Goal: Task Accomplishment & Management: Use online tool/utility

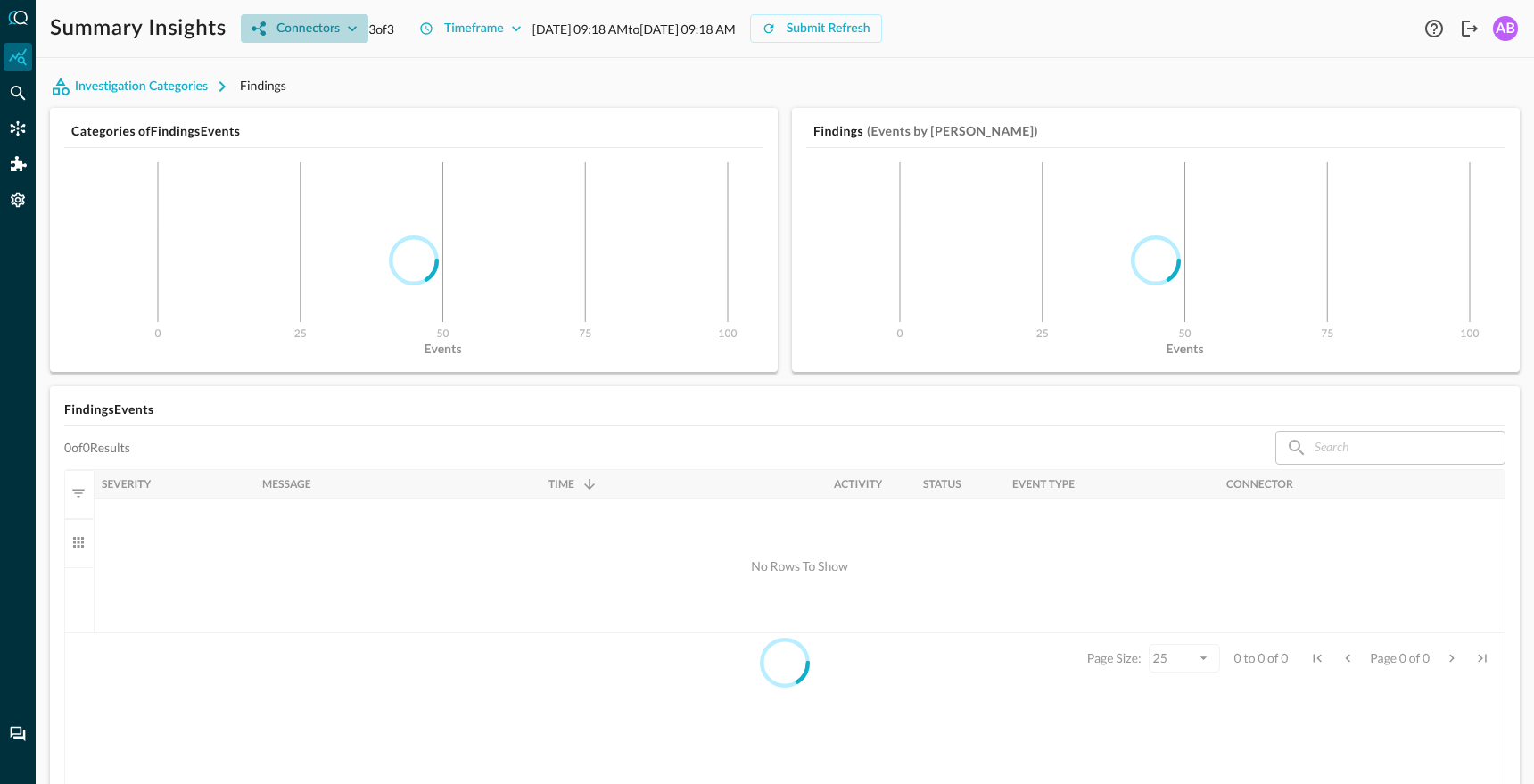
click at [340, 24] on button "Connectors" at bounding box center [304, 29] width 128 height 29
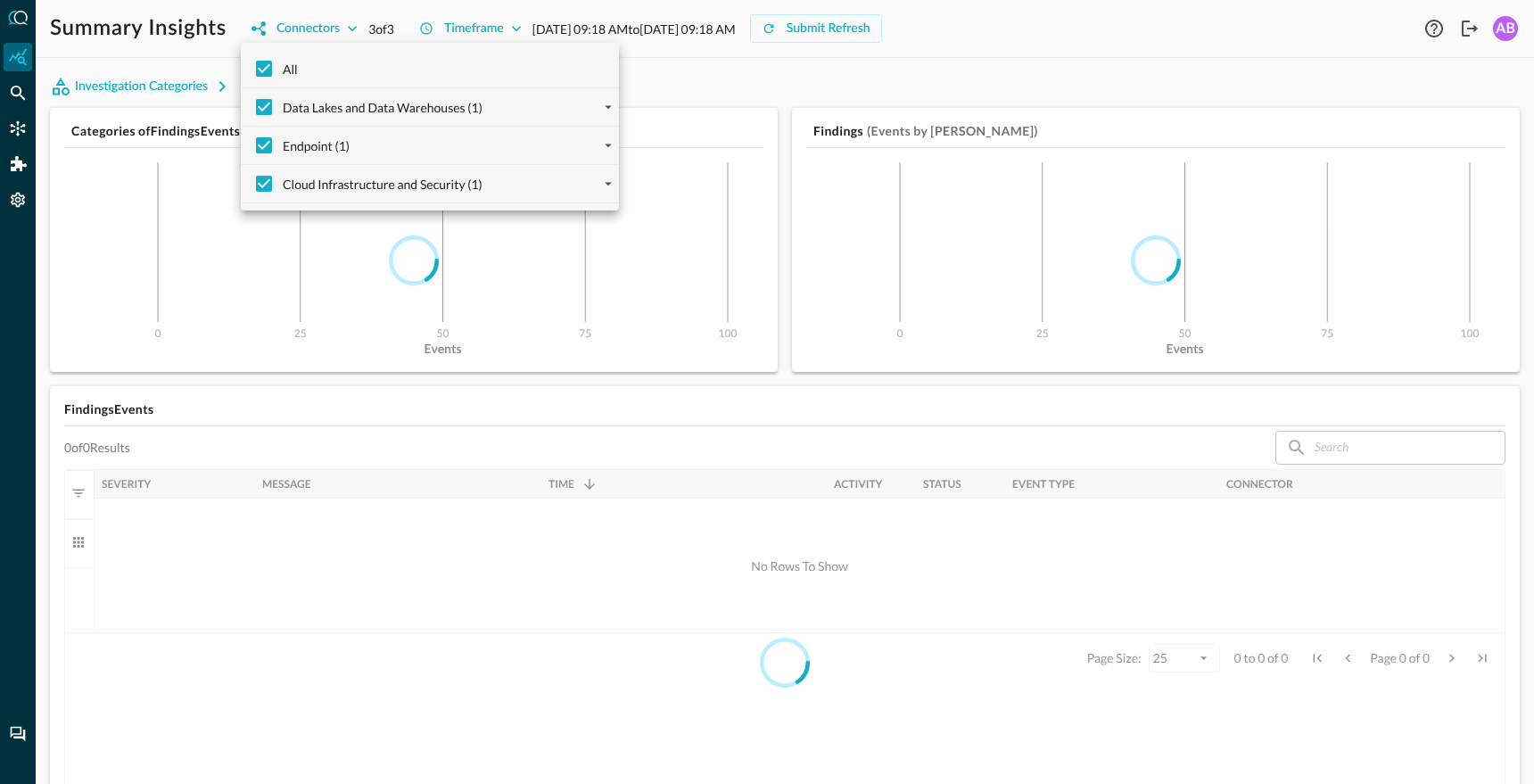
click at [423, 107] on span "Data Lakes and Data Warehouses (1)" at bounding box center [383, 107] width 199 height 19
click at [283, 107] on input "Data Lakes and Data Warehouses (1)" at bounding box center [264, 106] width 37 height 37
checkbox input "false"
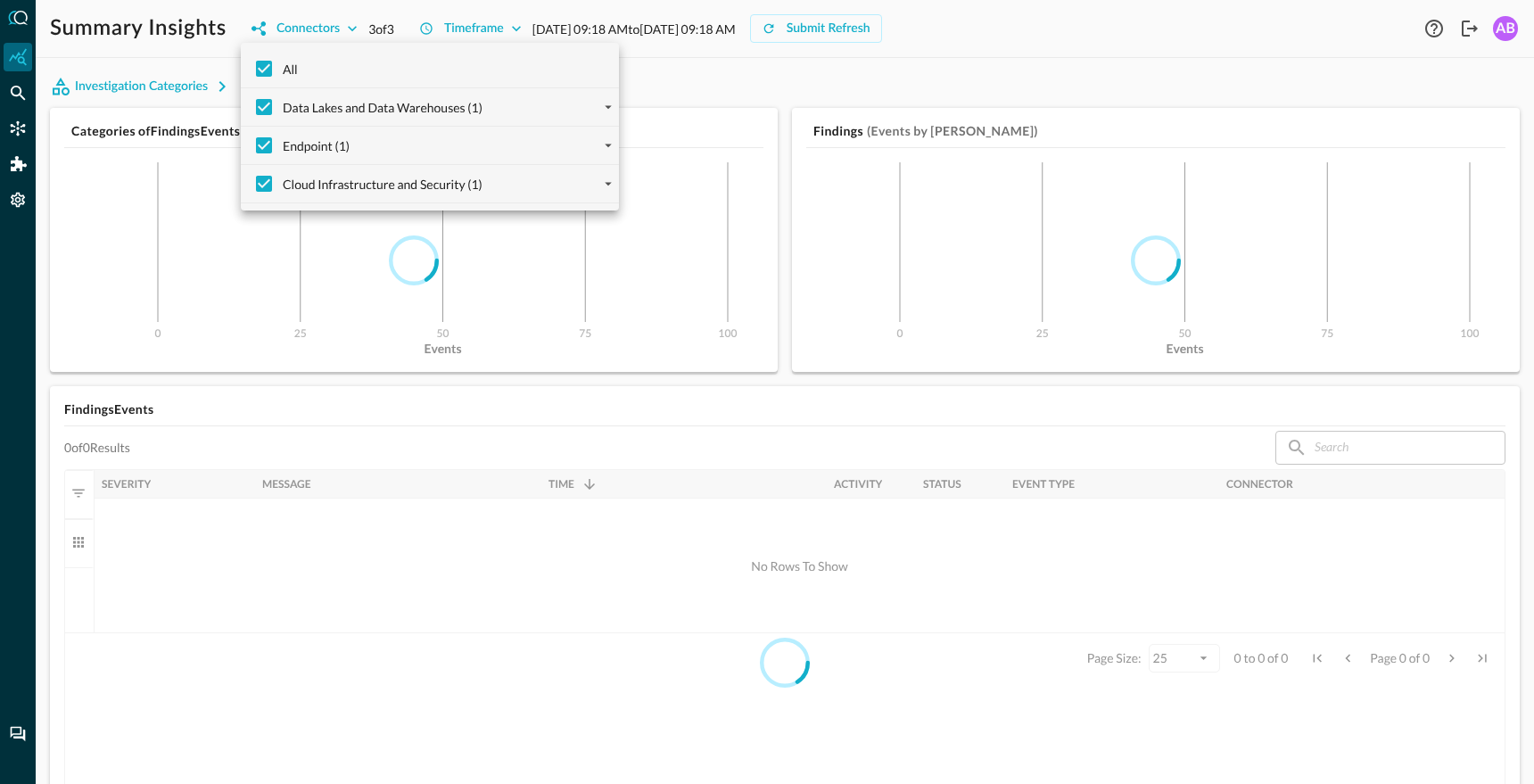
checkbox input "false"
click at [479, 114] on span "Data Lakes and Data Warehouses (1)" at bounding box center [383, 107] width 199 height 19
click at [283, 114] on input "Data Lakes and Data Warehouses (1)" at bounding box center [264, 106] width 37 height 37
checkbox input "true"
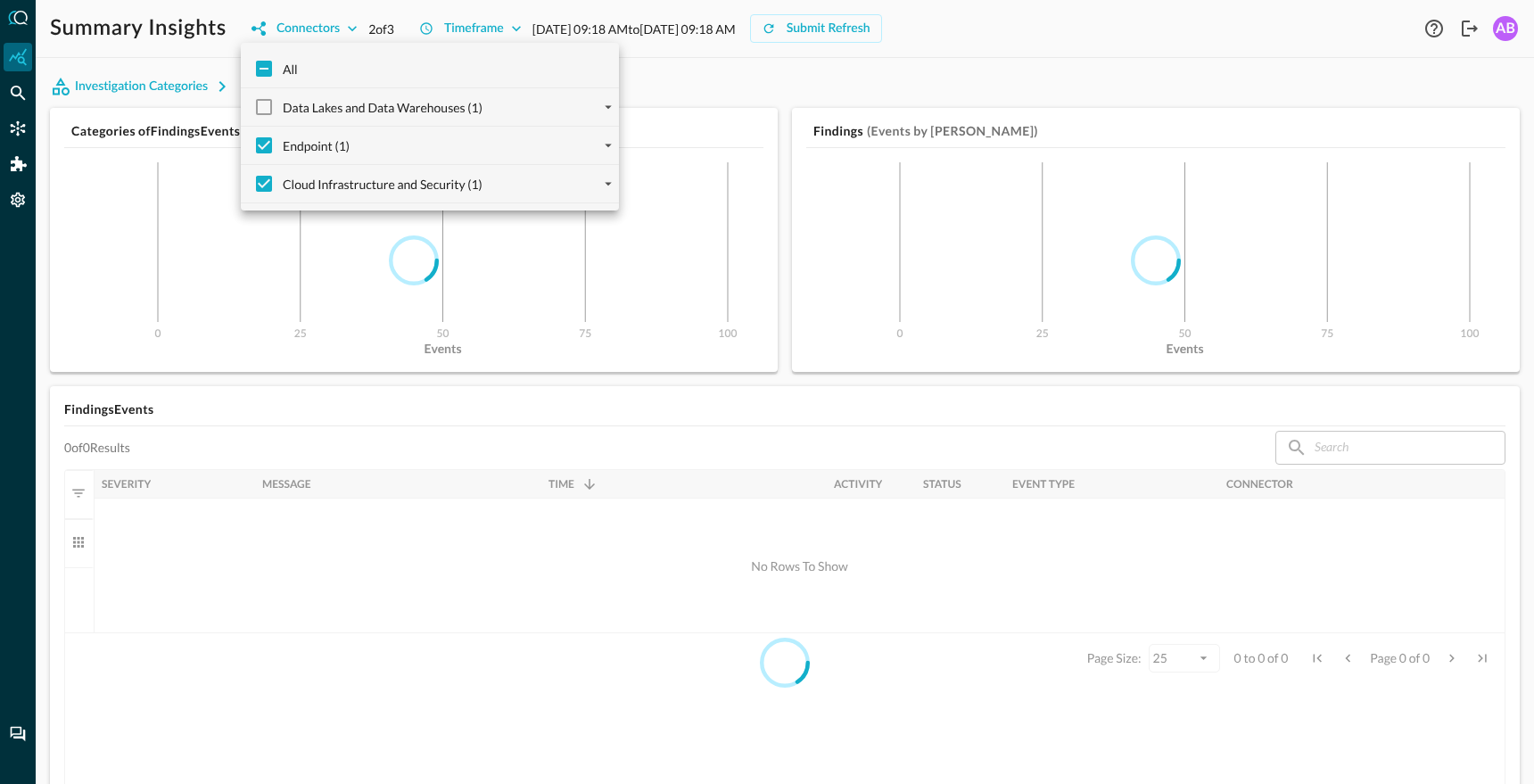
checkbox input "true"
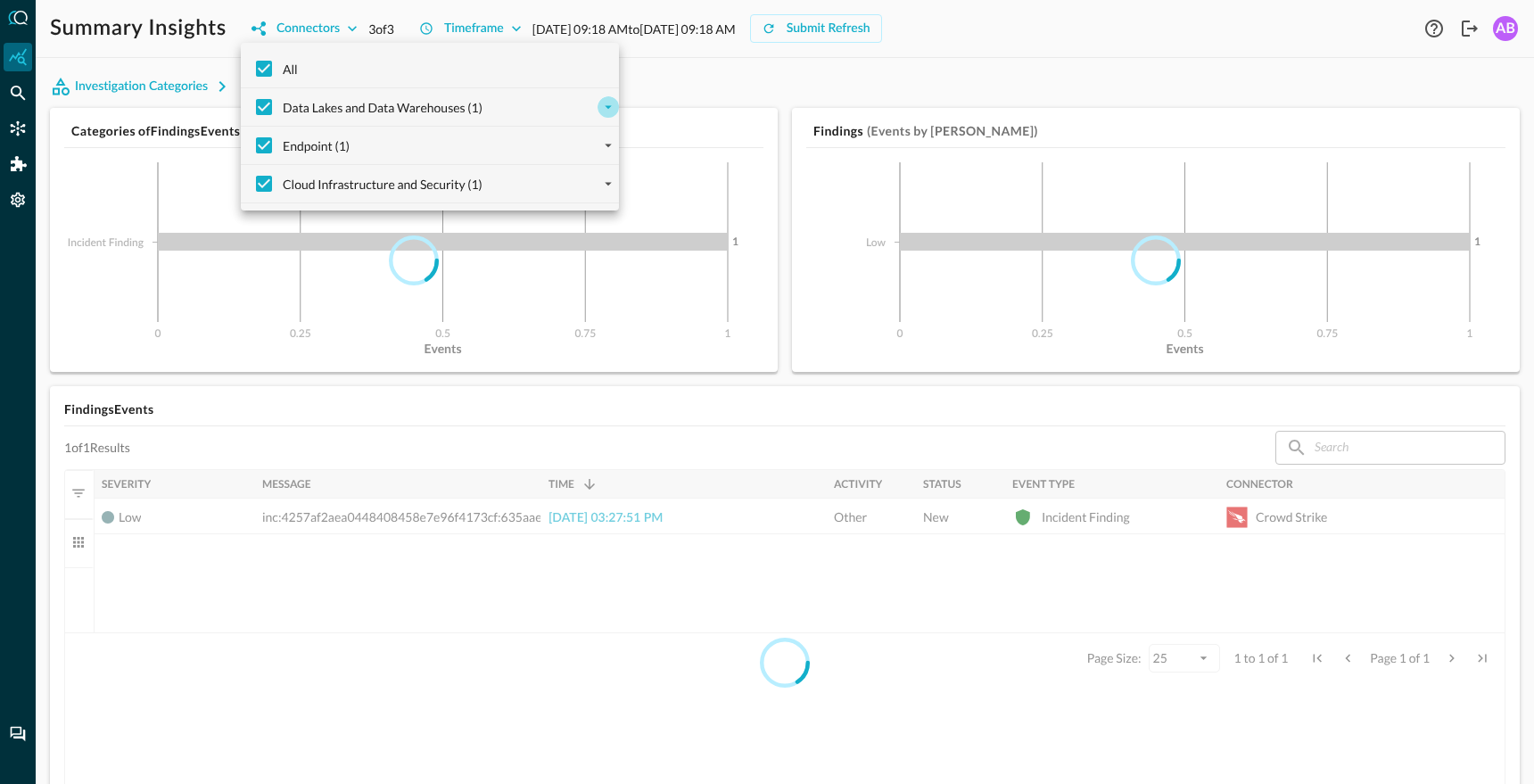
click at [615, 111] on icon "expand" at bounding box center [608, 106] width 16 height 16
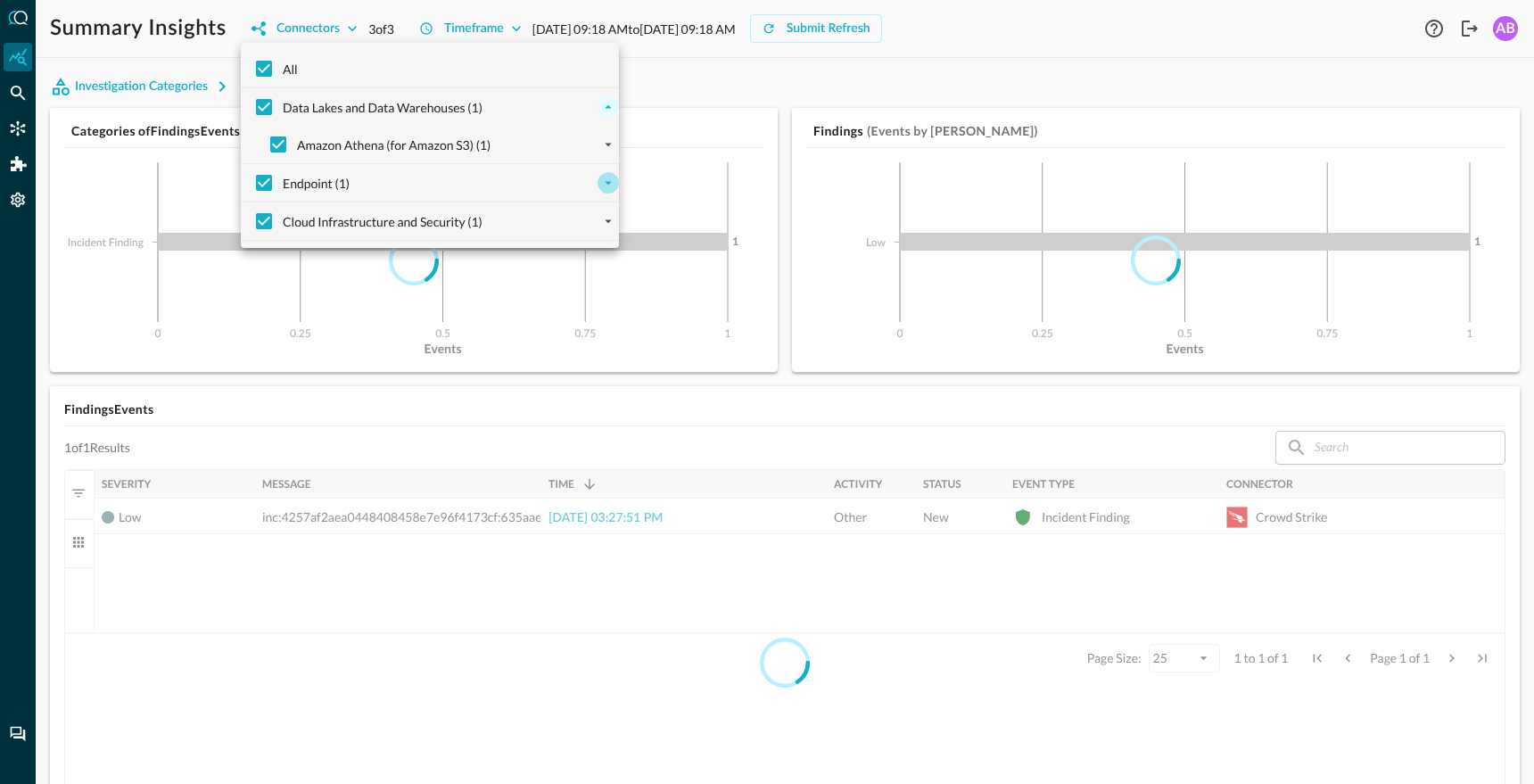
click at [607, 188] on icon "expand" at bounding box center [608, 182] width 16 height 16
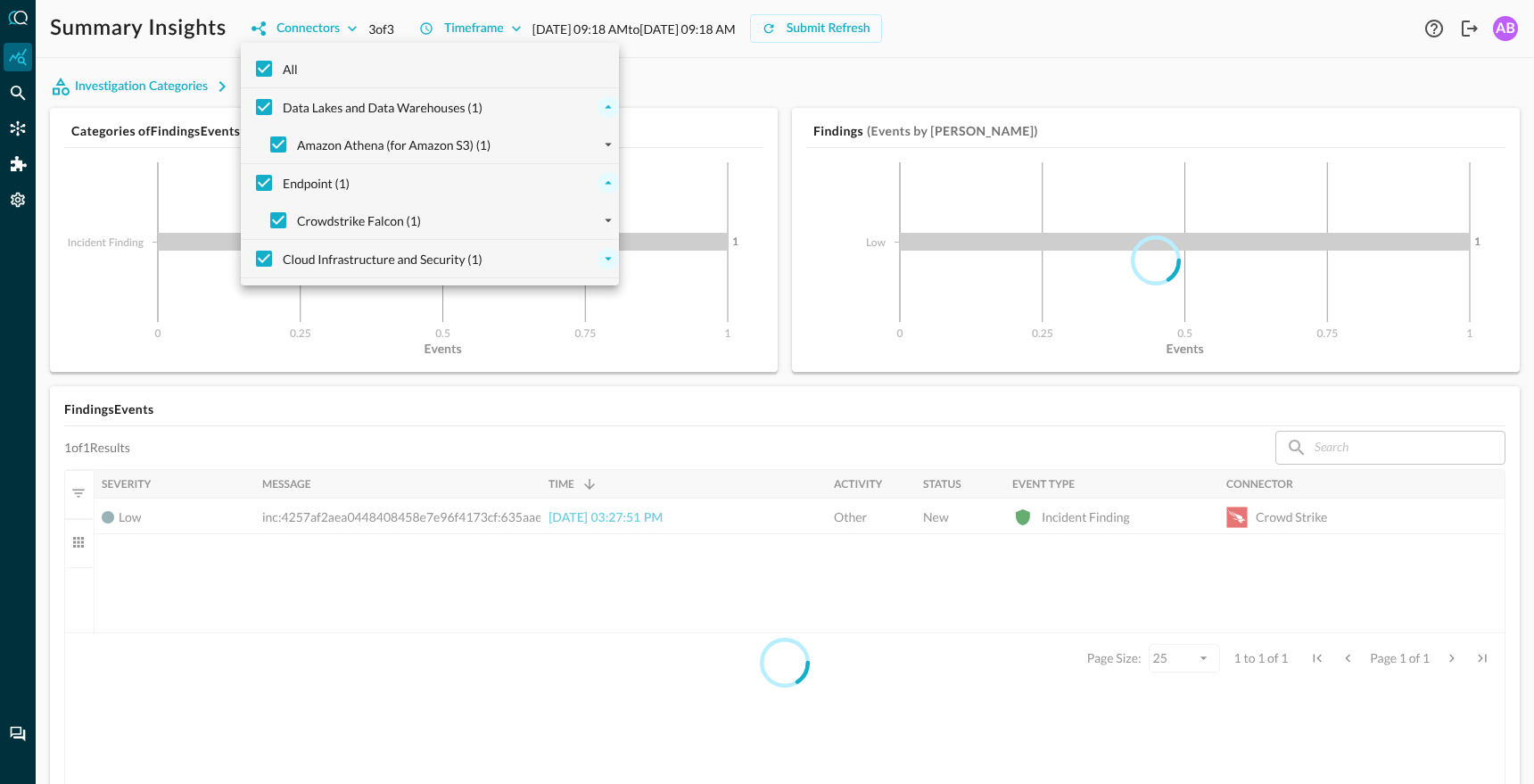
click at [602, 259] on icon "expand" at bounding box center [608, 258] width 16 height 16
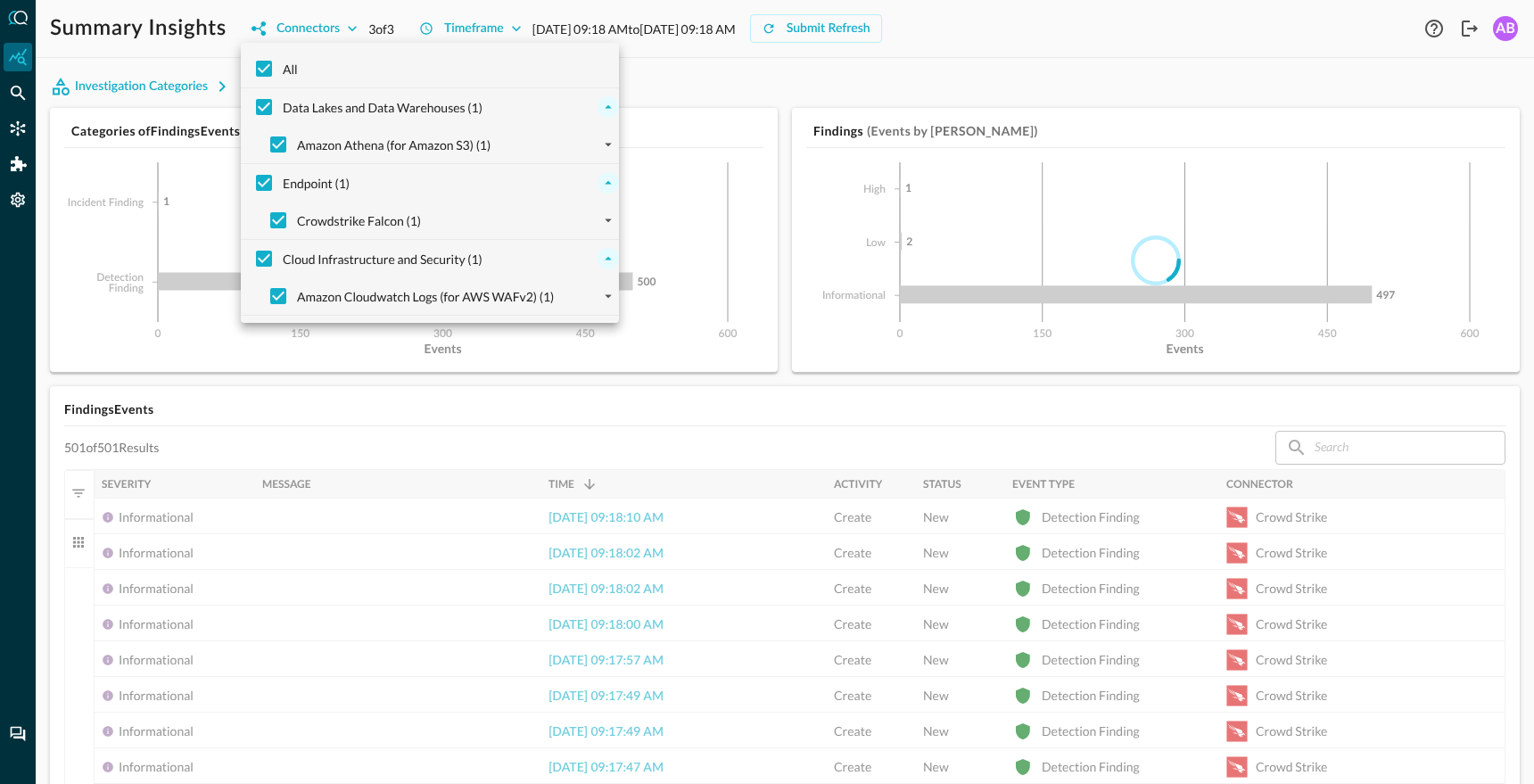
click at [675, 93] on div at bounding box center [767, 392] width 1534 height 784
